Goal: Information Seeking & Learning: Find contact information

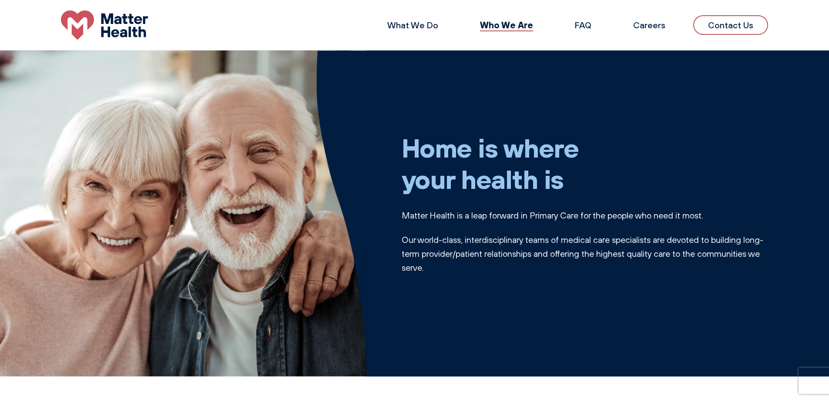
click at [721, 20] on link "Contact Us" at bounding box center [730, 25] width 75 height 20
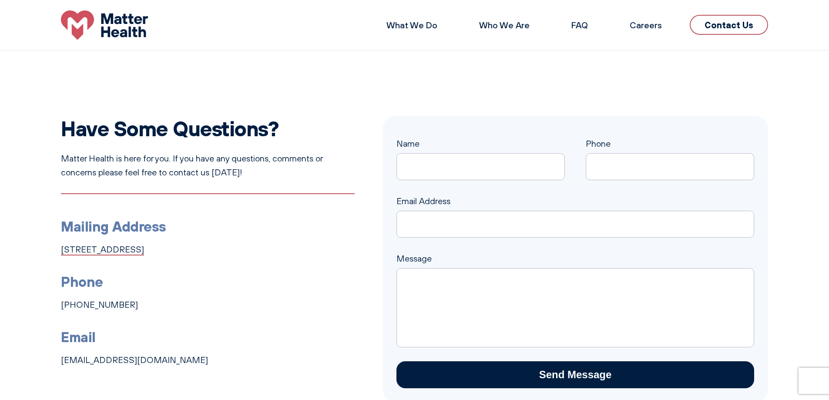
click at [129, 247] on link "[STREET_ADDRESS]" at bounding box center [102, 249] width 83 height 10
drag, startPoint x: 43, startPoint y: 245, endPoint x: 342, endPoint y: 244, distance: 299.7
click at [342, 244] on div "Have Some Questions? Matter Health is here for you. If you have any questions, …" at bounding box center [414, 259] width 829 height 286
click at [135, 302] on li "Phone [PHONE_NUMBER]" at bounding box center [208, 290] width 294 height 41
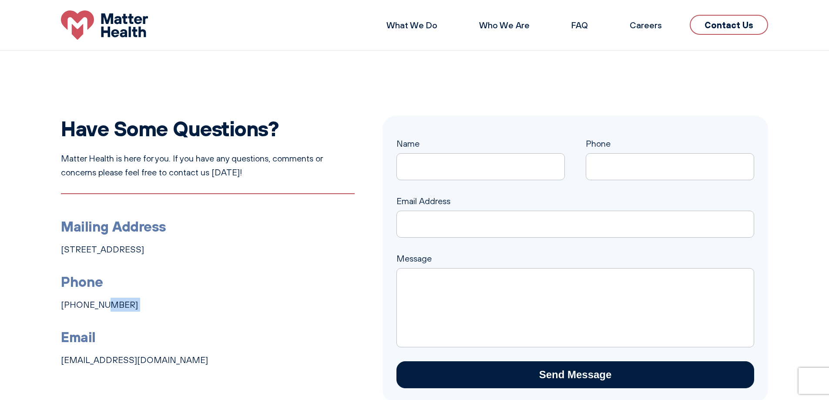
click at [135, 302] on li "Phone [PHONE_NUMBER]" at bounding box center [208, 290] width 294 height 41
copy ul "[PHONE_NUMBER]"
click at [98, 83] on section "Have Some Questions? Matter Health is here for you. If you have any questions, …" at bounding box center [414, 258] width 829 height 417
